Goal: Find specific page/section: Find specific page/section

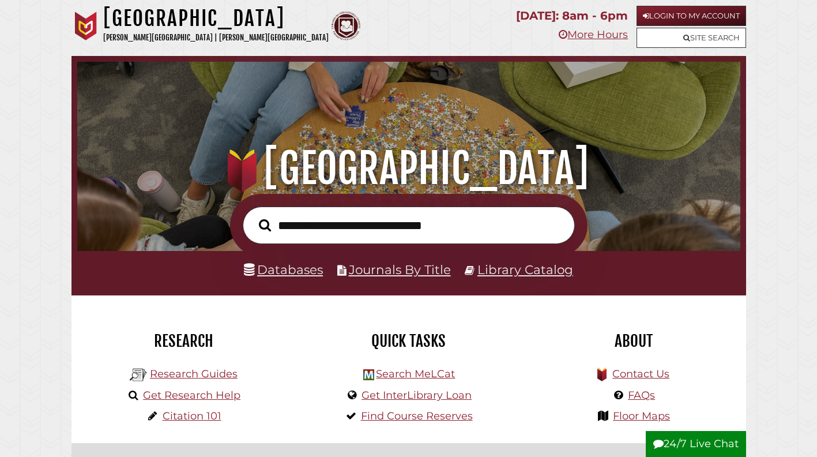
scroll to position [219, 657]
click at [515, 273] on link "Library Catalog" at bounding box center [525, 269] width 96 height 15
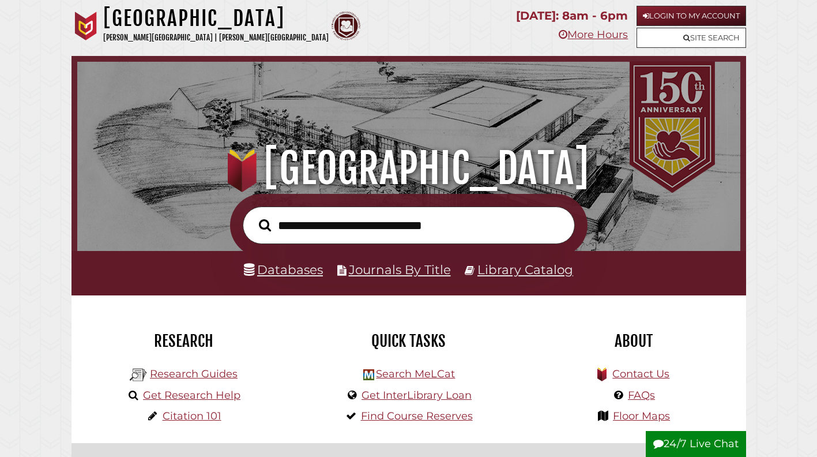
scroll to position [219, 657]
click at [336, 235] on input "text" at bounding box center [409, 224] width 332 height 37
type input "**********"
click at [517, 277] on link "Library Catalog" at bounding box center [525, 269] width 96 height 15
